Goal: Task Accomplishment & Management: Manage account settings

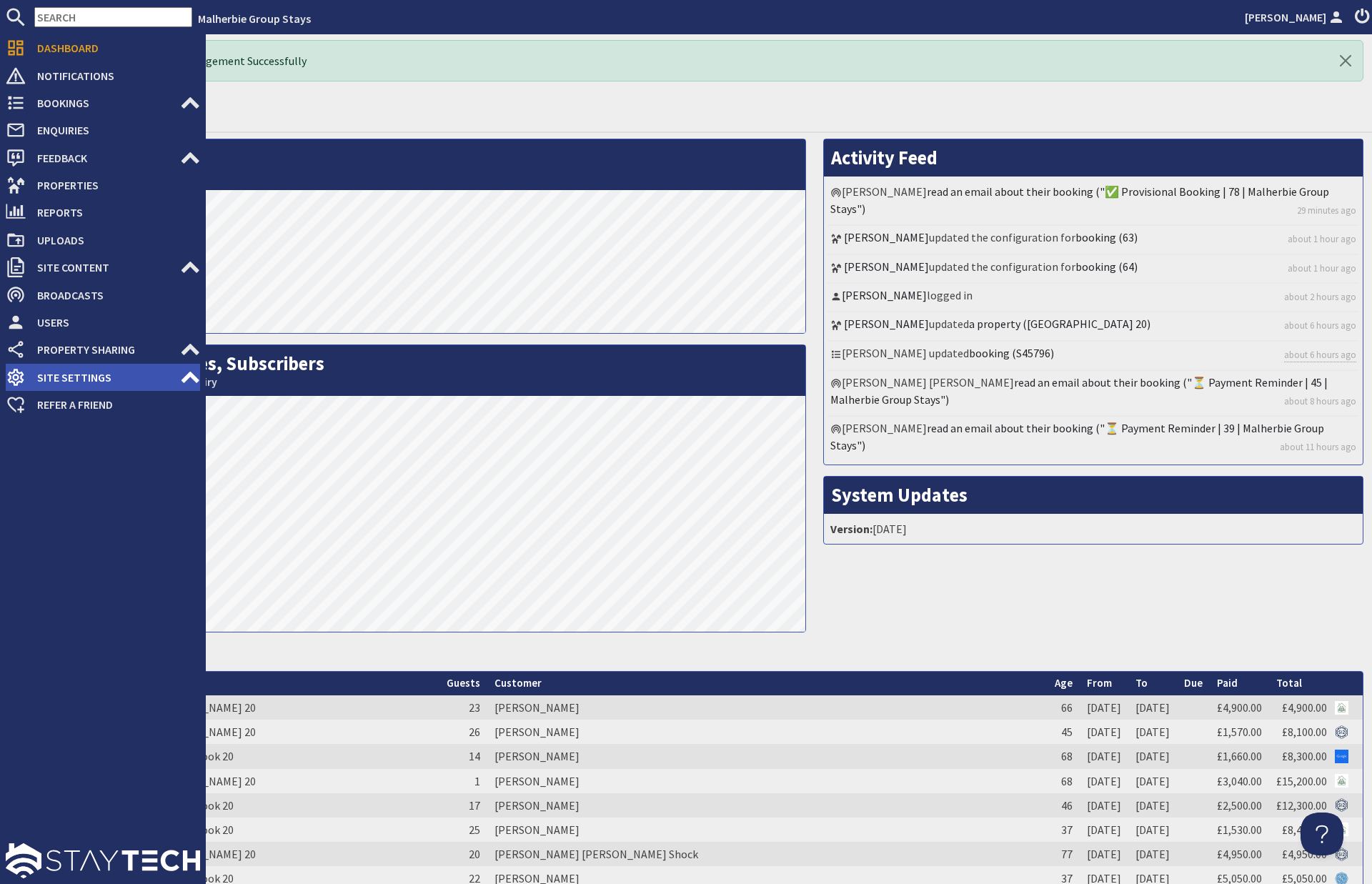
click at [182, 374] on icon at bounding box center [190, 377] width 20 height 20
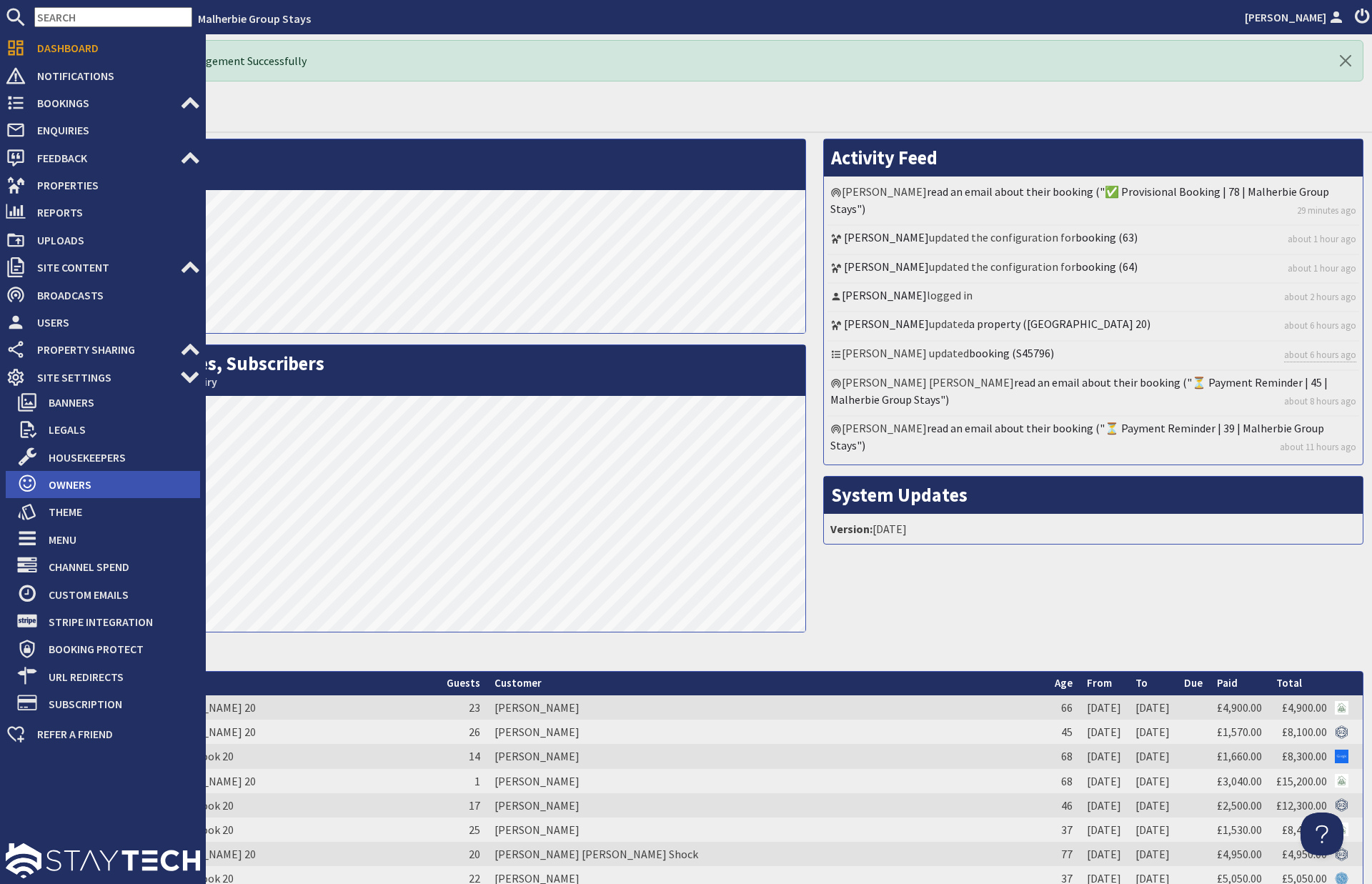
click at [76, 484] on span "Owners" at bounding box center [118, 484] width 163 height 23
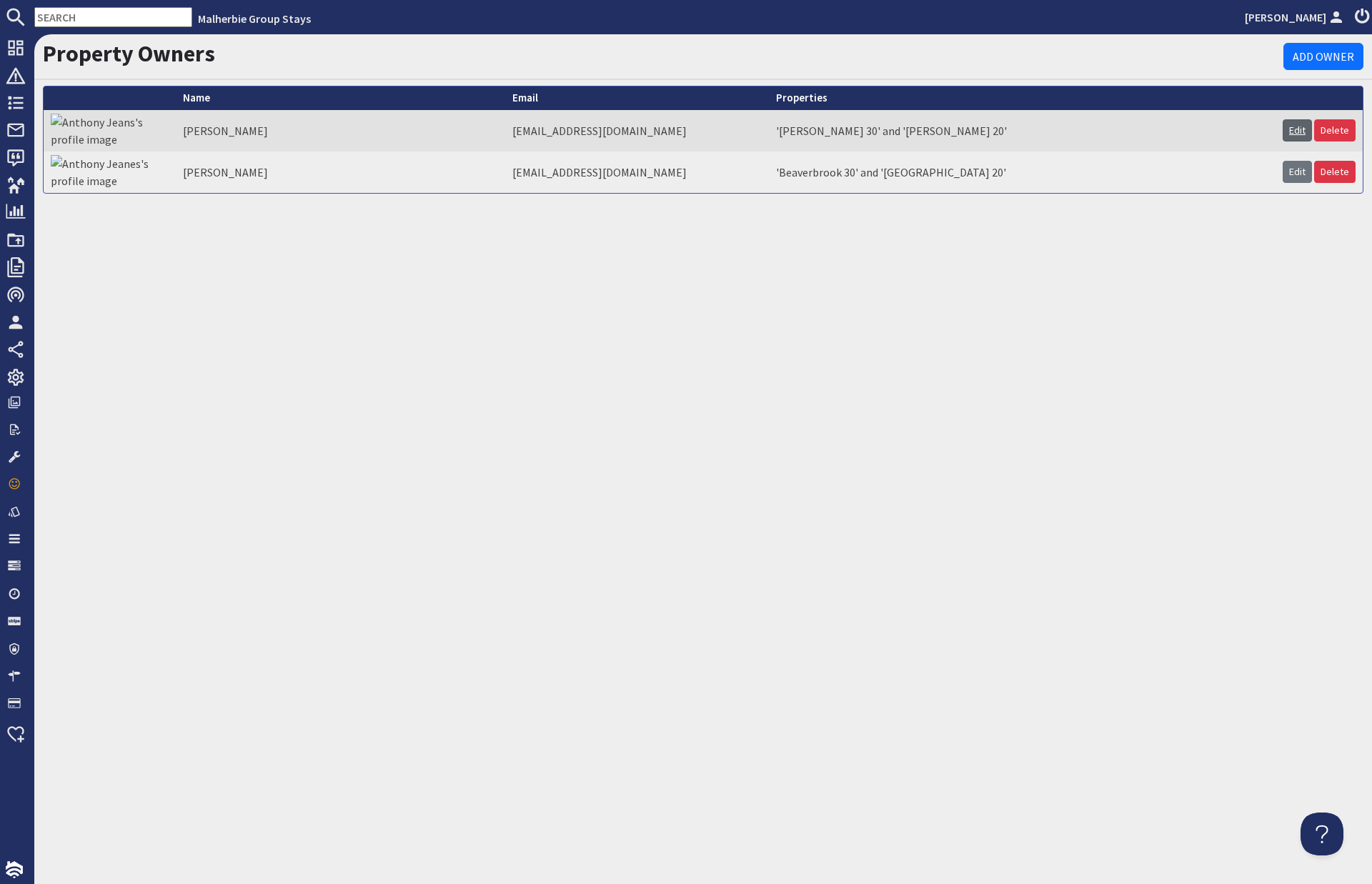
click at [1297, 127] on link "Edit" at bounding box center [1297, 130] width 30 height 22
click at [1301, 175] on link "Edit" at bounding box center [1297, 171] width 30 height 22
